Goal: Book appointment/travel/reservation

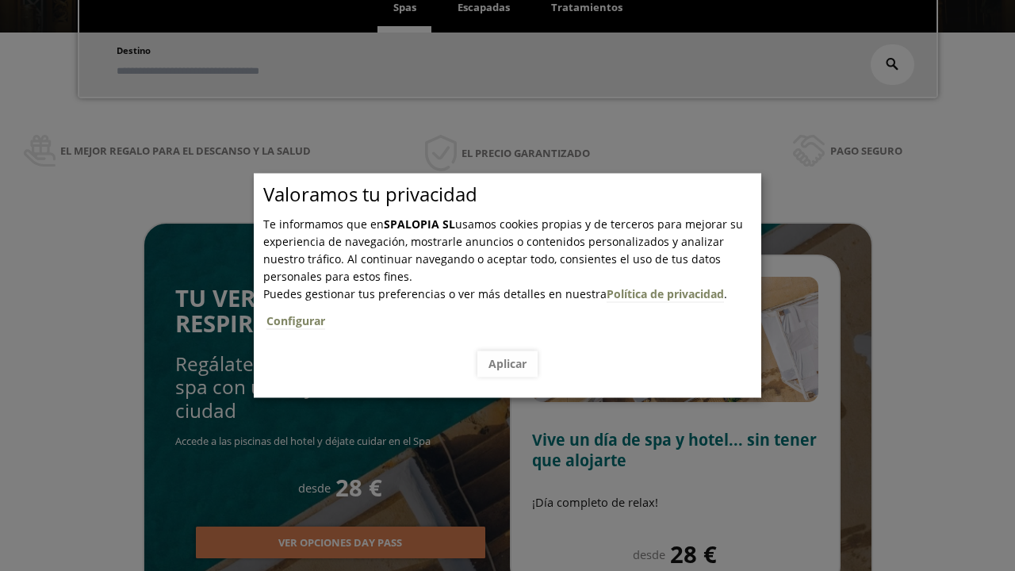
scroll to position [270, 0]
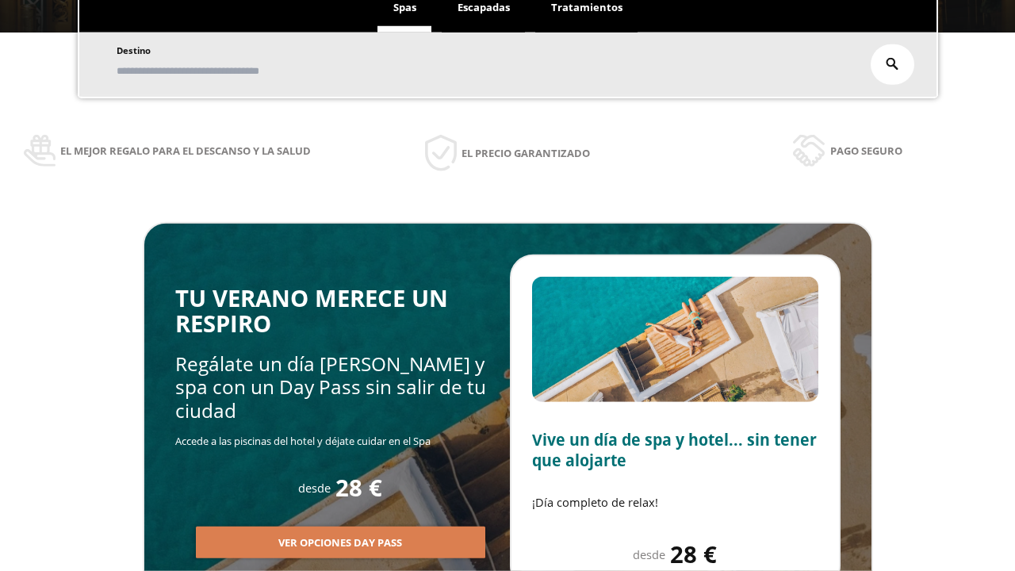
click at [484, 8] on span "Escapadas" at bounding box center [484, 7] width 52 height 14
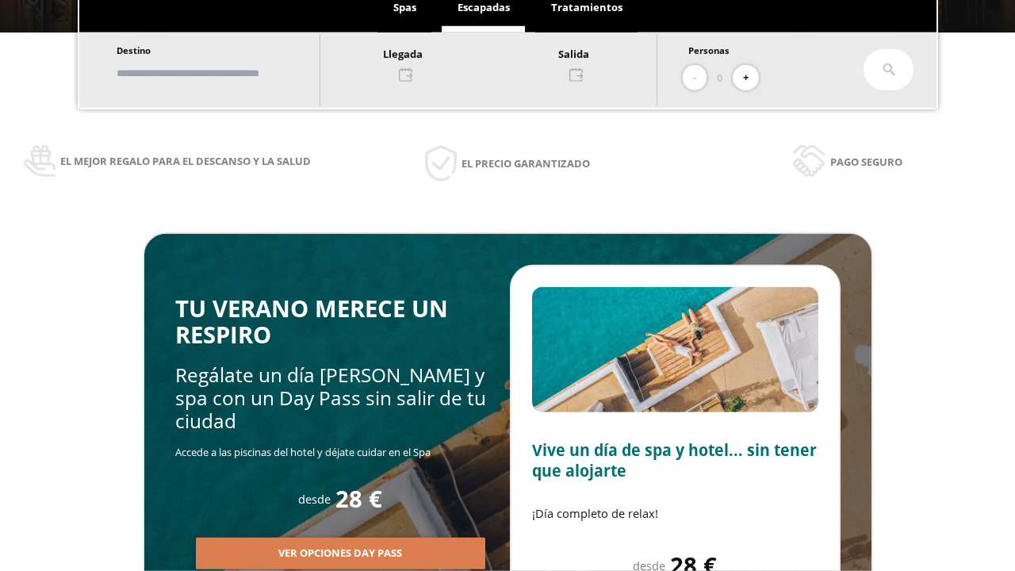
click at [224, 73] on input "text" at bounding box center [210, 73] width 197 height 28
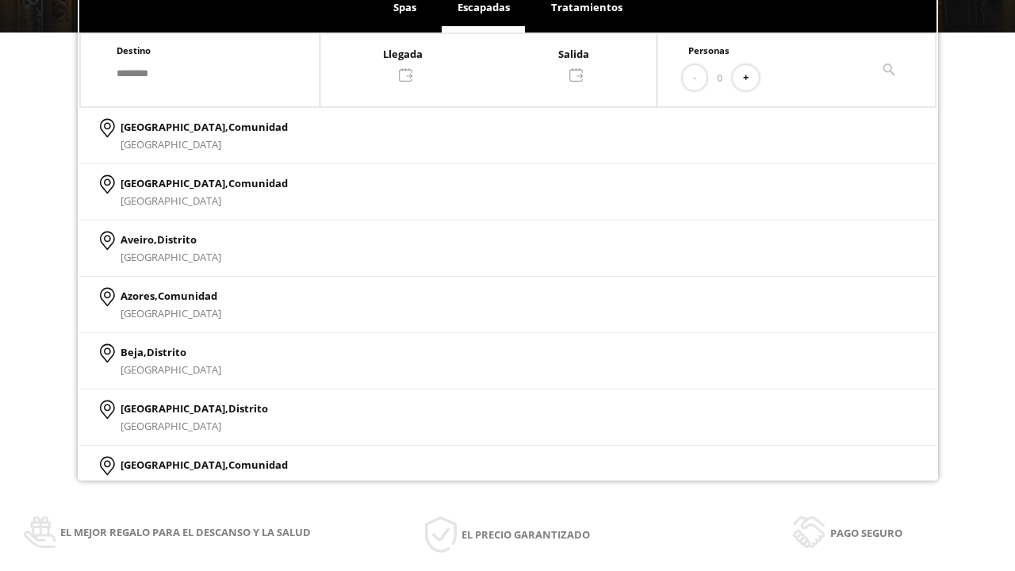
click at [504, 63] on div at bounding box center [488, 63] width 336 height 38
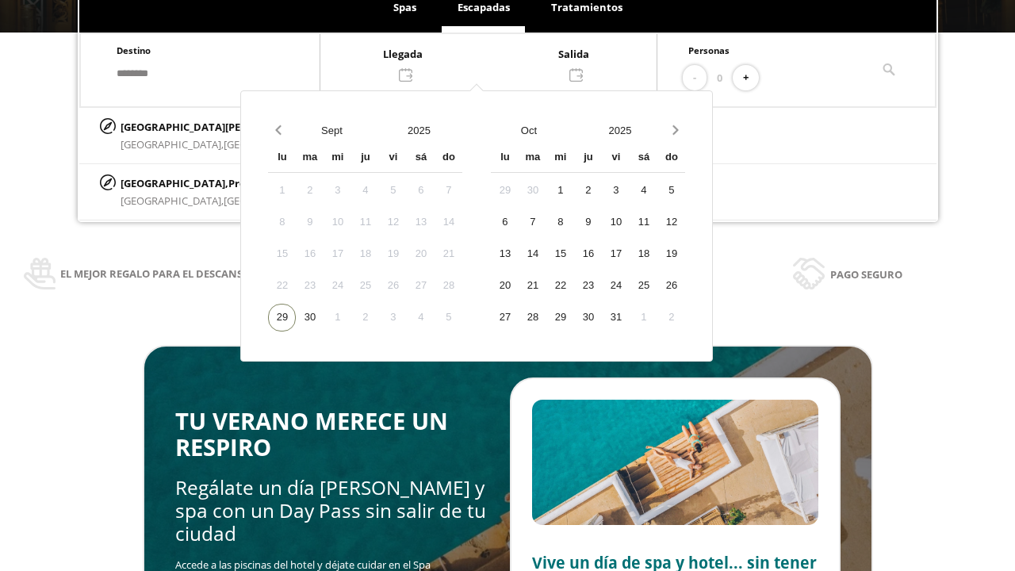
click at [351, 304] on div "1" at bounding box center [338, 318] width 28 height 28
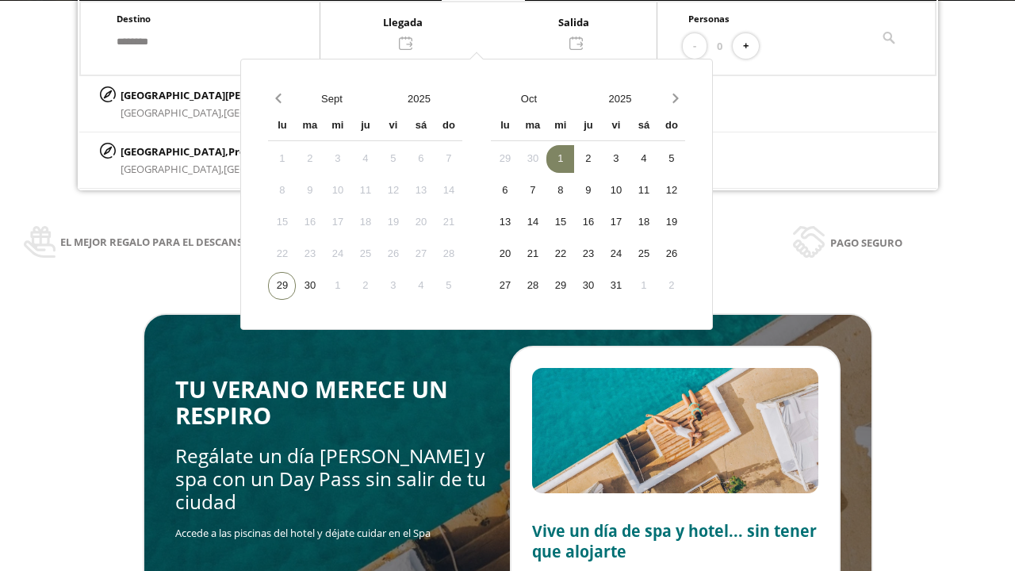
click at [379, 286] on div "2" at bounding box center [365, 286] width 28 height 28
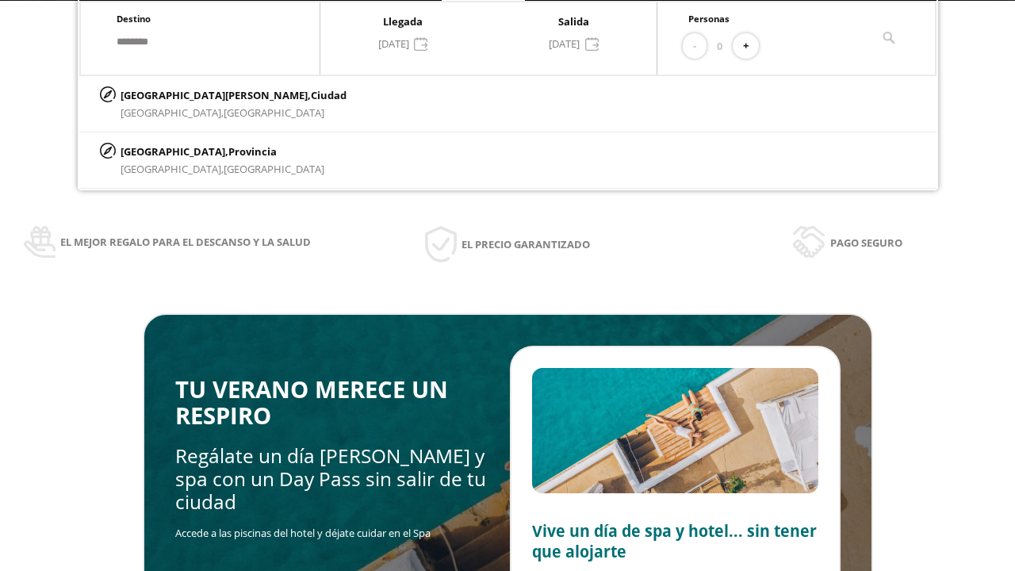
click at [751, 46] on button "+" at bounding box center [746, 46] width 26 height 26
click at [199, 94] on p "[GEOGRAPHIC_DATA][PERSON_NAME], [GEOGRAPHIC_DATA]" at bounding box center [234, 94] width 226 height 17
type input "**********"
